Goal: Information Seeking & Learning: Check status

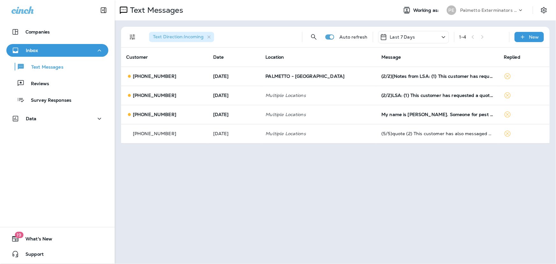
click at [192, 75] on div "[PHONE_NUMBER]" at bounding box center [164, 76] width 77 height 7
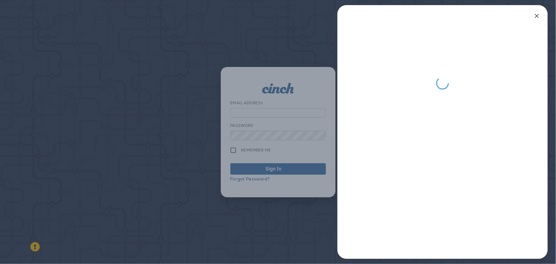
type input "**********"
click at [539, 19] on icon "button" at bounding box center [537, 16] width 8 height 8
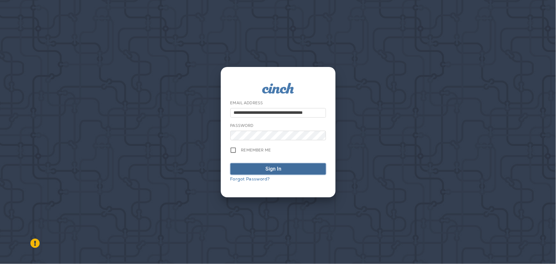
click at [275, 172] on div "Sign In" at bounding box center [274, 169] width 16 height 8
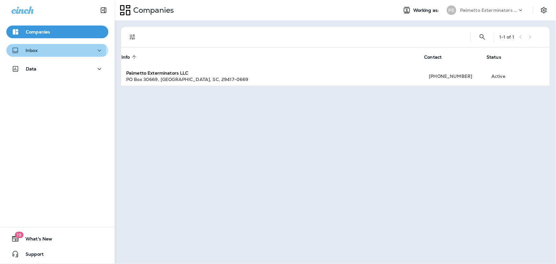
click at [27, 50] on p "Inbox" at bounding box center [31, 50] width 12 height 5
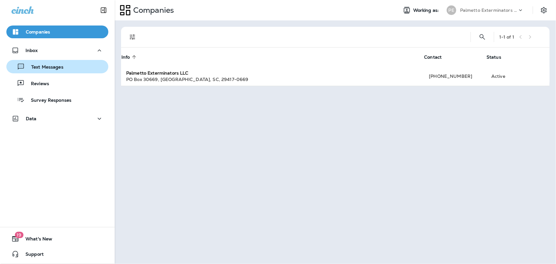
click at [41, 68] on p "Text Messages" at bounding box center [44, 67] width 39 height 6
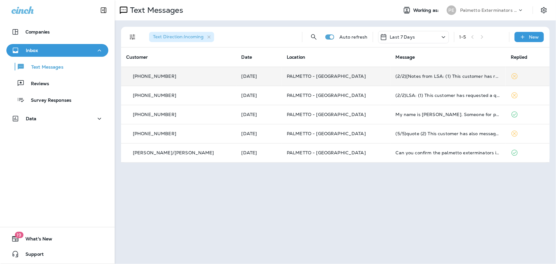
click at [201, 76] on div "[PHONE_NUMBER]" at bounding box center [178, 76] width 105 height 7
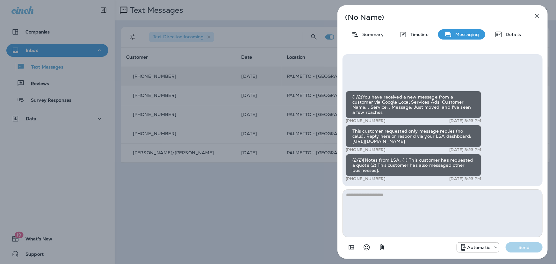
click at [539, 16] on icon "button" at bounding box center [537, 16] width 8 height 8
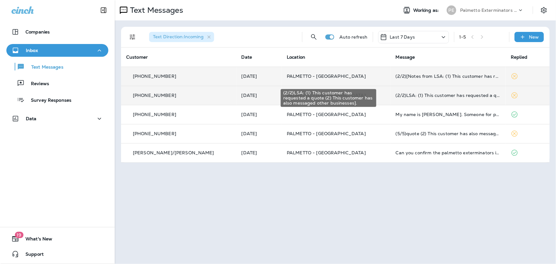
click at [446, 94] on div "(2/2)LSA: (1) This customer has requested a quote (2) This customer has also me…" at bounding box center [448, 95] width 105 height 5
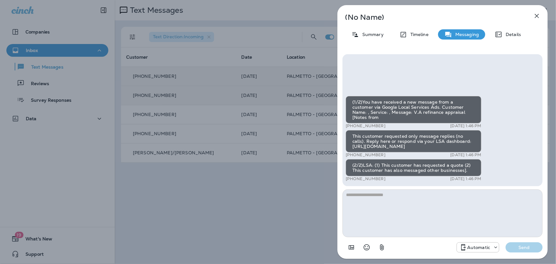
click at [539, 18] on icon "button" at bounding box center [537, 16] width 8 height 8
